Goal: Task Accomplishment & Management: Use online tool/utility

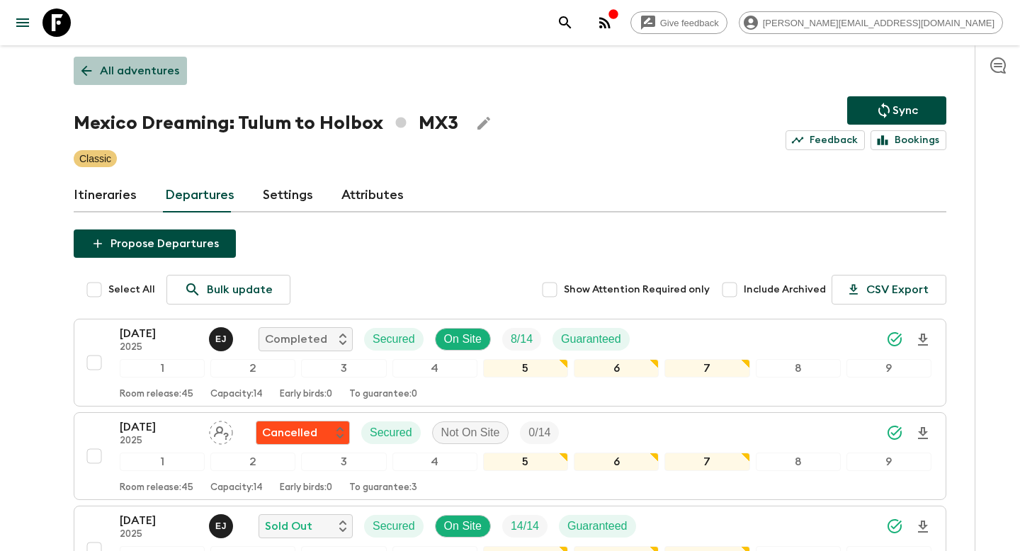
click at [133, 70] on p "All adventures" at bounding box center [139, 70] width 79 height 17
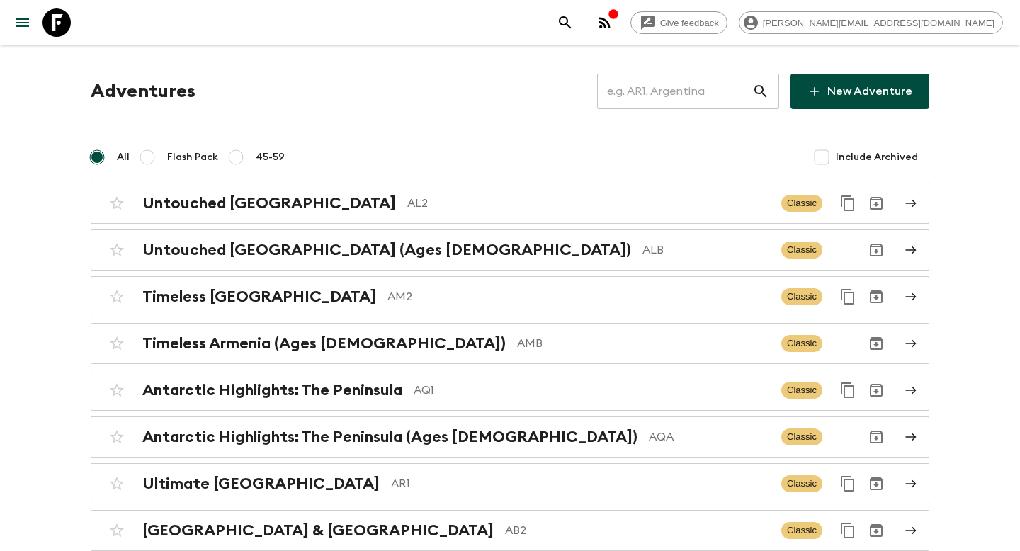
click at [633, 101] on input "text" at bounding box center [674, 92] width 155 height 40
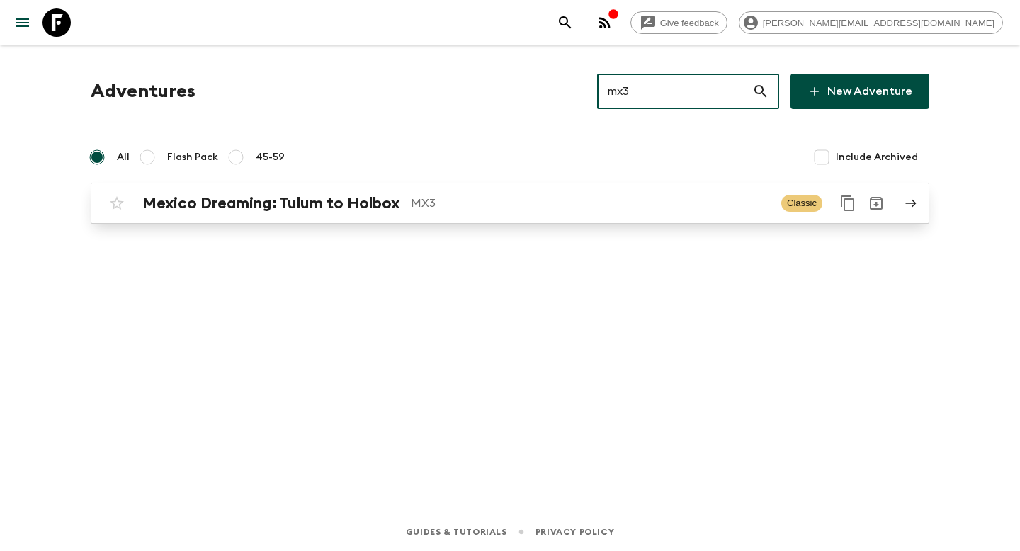
type input "mx3"
click at [501, 219] on link "Mexico Dreaming: Tulum to Holbox MX3 Classic" at bounding box center [510, 203] width 838 height 41
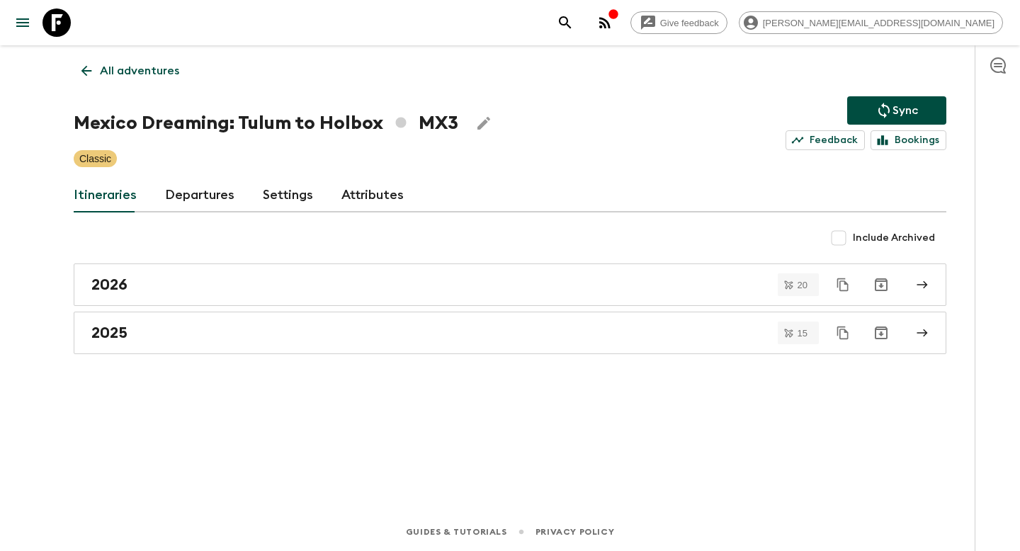
click at [211, 202] on link "Departures" at bounding box center [199, 195] width 69 height 34
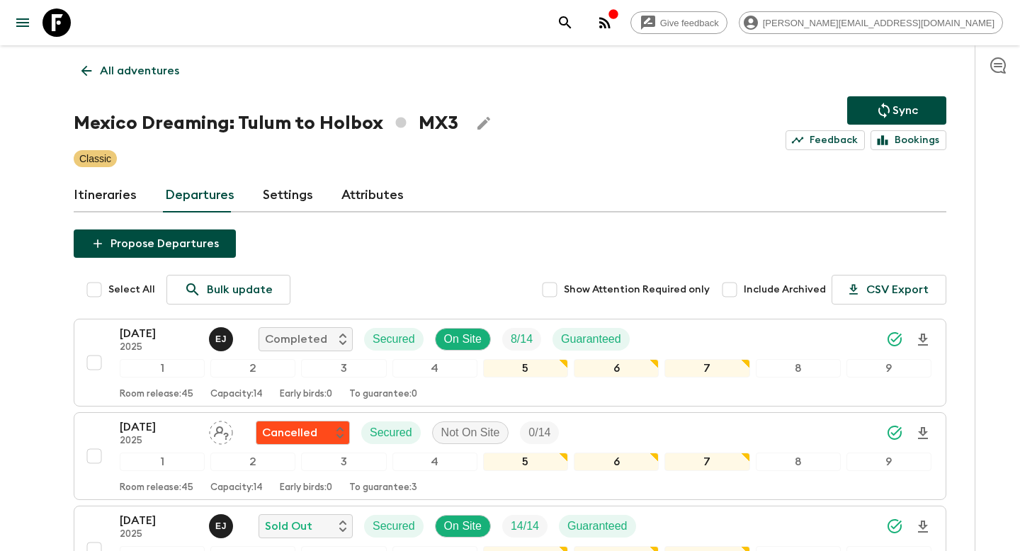
scroll to position [432, 0]
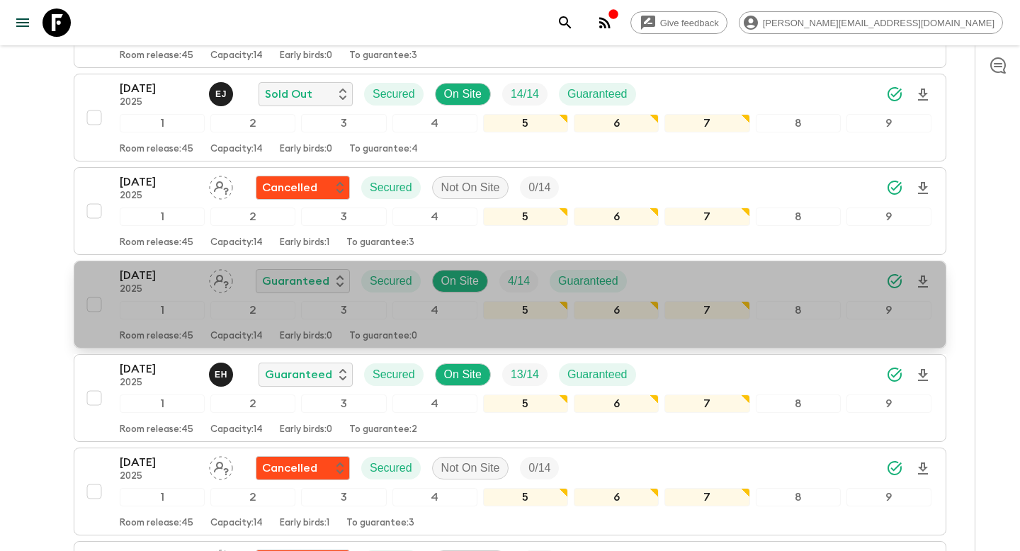
click at [738, 278] on div "[DATE] 2025 Guaranteed Secured On Site 4 / 14 Guaranteed" at bounding box center [525, 281] width 811 height 28
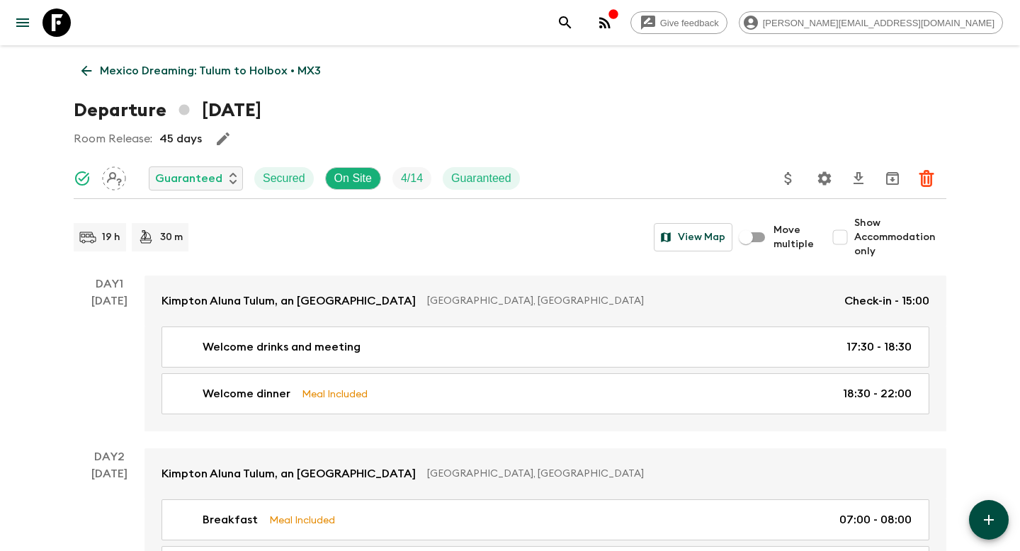
click at [791, 177] on icon "Update Price, Early Bird Discount and Costs" at bounding box center [788, 178] width 17 height 17
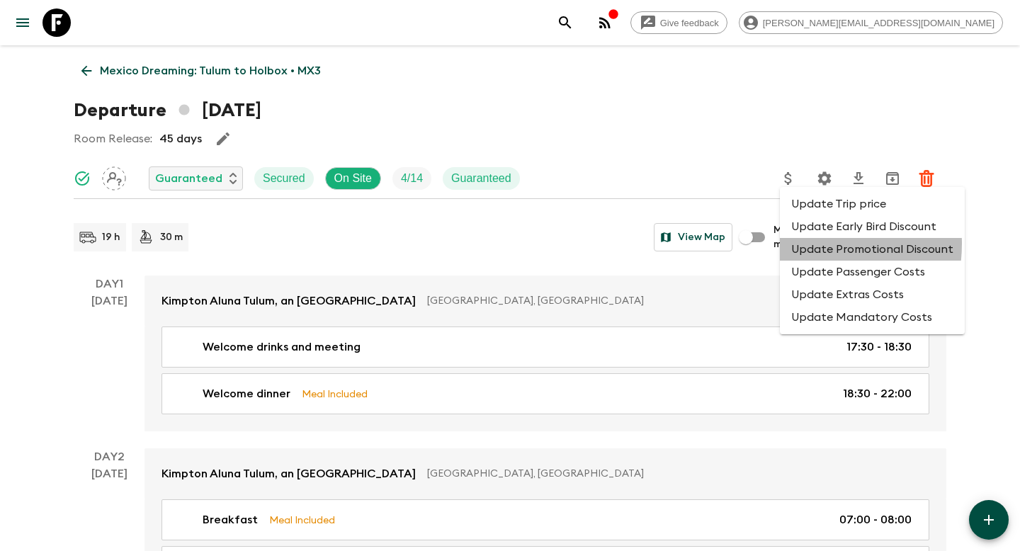
click at [793, 244] on li "Update Promotional Discount" at bounding box center [872, 249] width 185 height 23
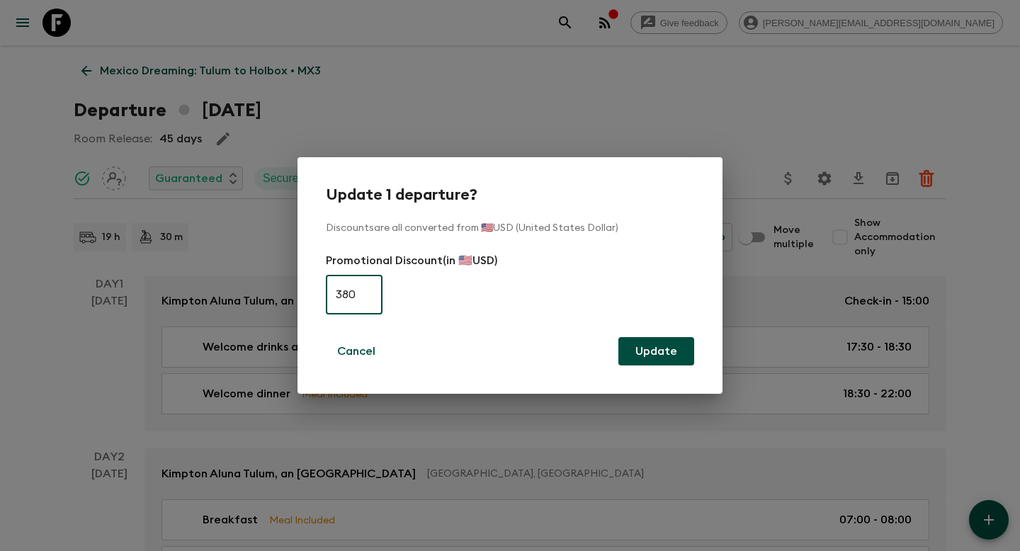
click at [344, 291] on input "380" at bounding box center [354, 295] width 57 height 40
type input "0"
click at [669, 360] on button "Update" at bounding box center [656, 351] width 76 height 28
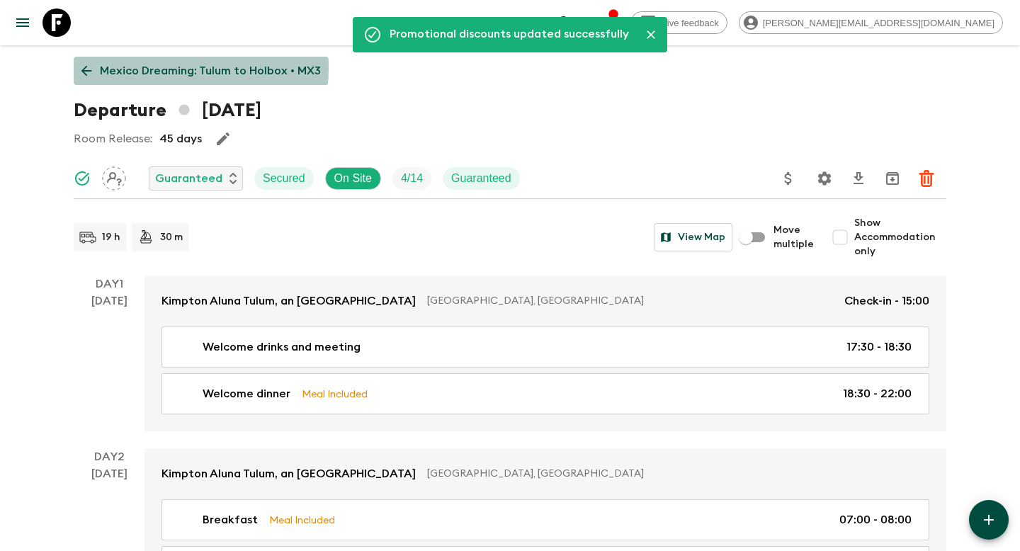
click at [114, 67] on p "Mexico Dreaming: Tulum to Holbox • MX3" at bounding box center [210, 70] width 221 height 17
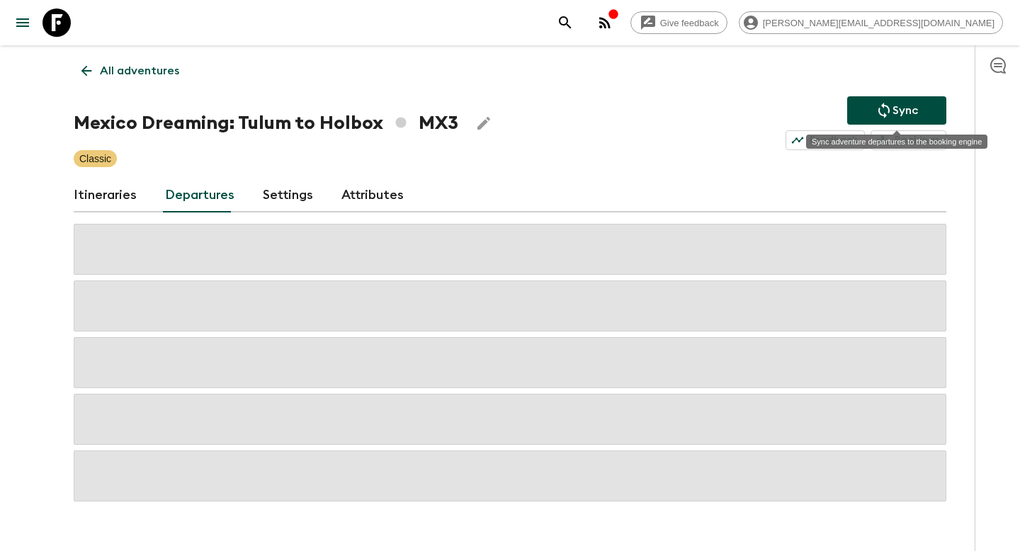
click at [901, 108] on p "Sync" at bounding box center [904, 110] width 25 height 17
